Goal: Check status: Check status

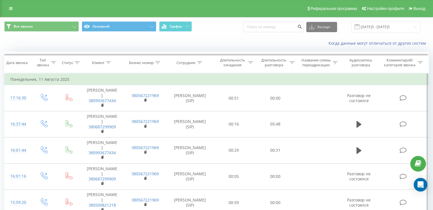
click at [44, 79] on td "Понедельник, 11 Августа 2025" at bounding box center [217, 79] width 424 height 11
click at [26, 78] on td "Понедельник, 11 Августа 2025" at bounding box center [217, 79] width 424 height 11
click at [25, 62] on div "Дата звонка" at bounding box center [16, 62] width 21 height 5
click at [407, 21] on input "[DATE]5 - [DATE]5" at bounding box center [385, 26] width 69 height 11
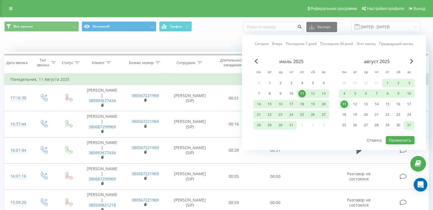
click at [411, 123] on div "31" at bounding box center [408, 125] width 7 height 7
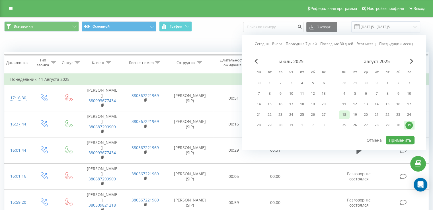
click at [346, 112] on div "18" at bounding box center [343, 114] width 7 height 7
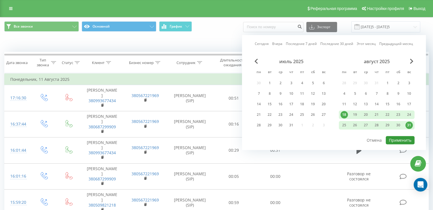
click at [397, 140] on button "Применить" at bounding box center [400, 140] width 29 height 8
type input "[DATE] - [DATE]"
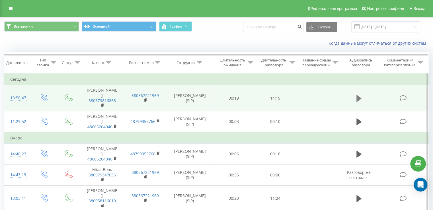
click at [355, 97] on button at bounding box center [359, 98] width 9 height 9
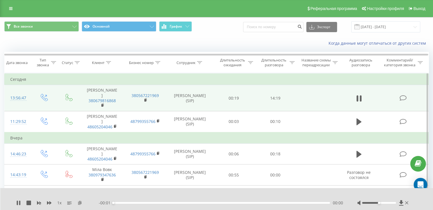
click at [81, 204] on icon at bounding box center [79, 203] width 5 height 4
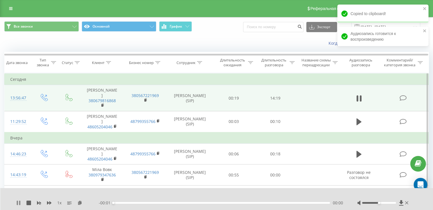
click at [18, 201] on icon at bounding box center [18, 203] width 5 height 5
